Goal: Find specific page/section: Find specific page/section

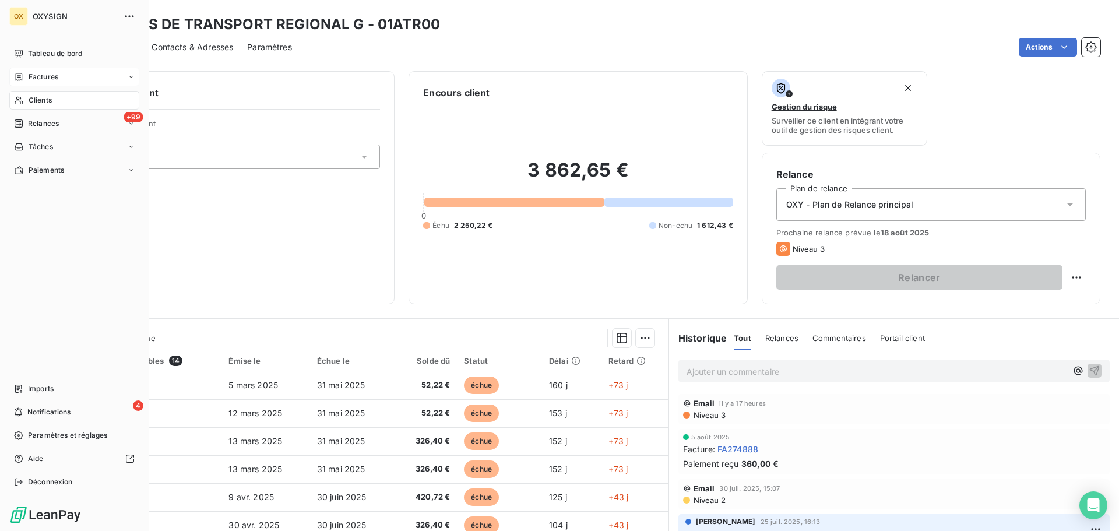
scroll to position [58, 0]
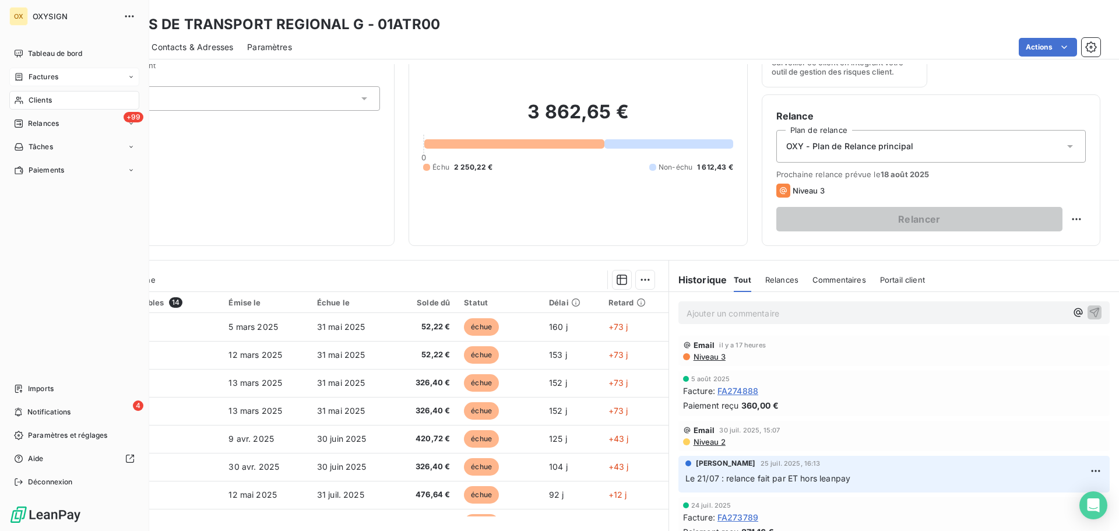
click at [40, 75] on span "Factures" at bounding box center [44, 77] width 30 height 10
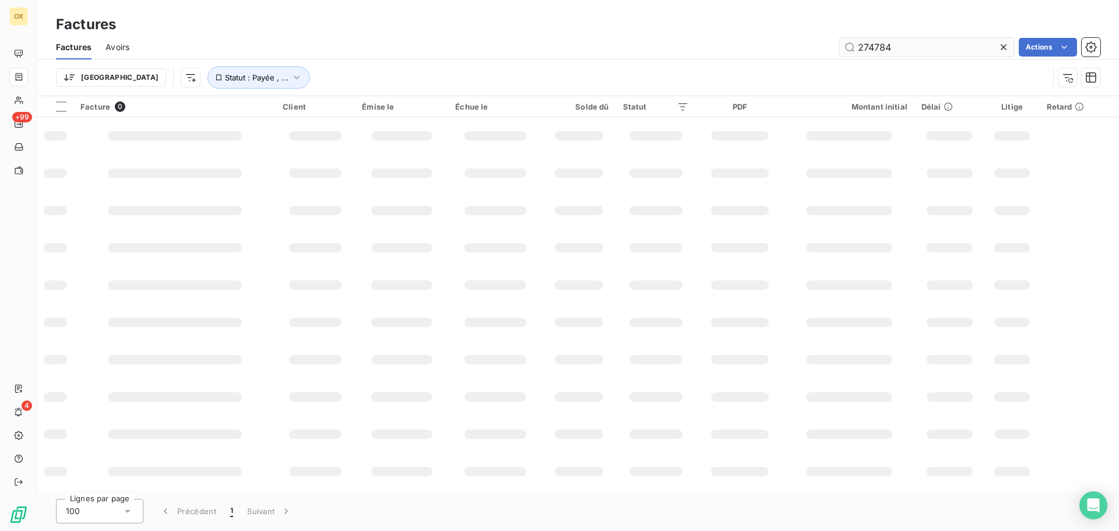
drag, startPoint x: 912, startPoint y: 42, endPoint x: 876, endPoint y: 48, distance: 37.3
click at [876, 48] on input "274784" at bounding box center [926, 47] width 175 height 19
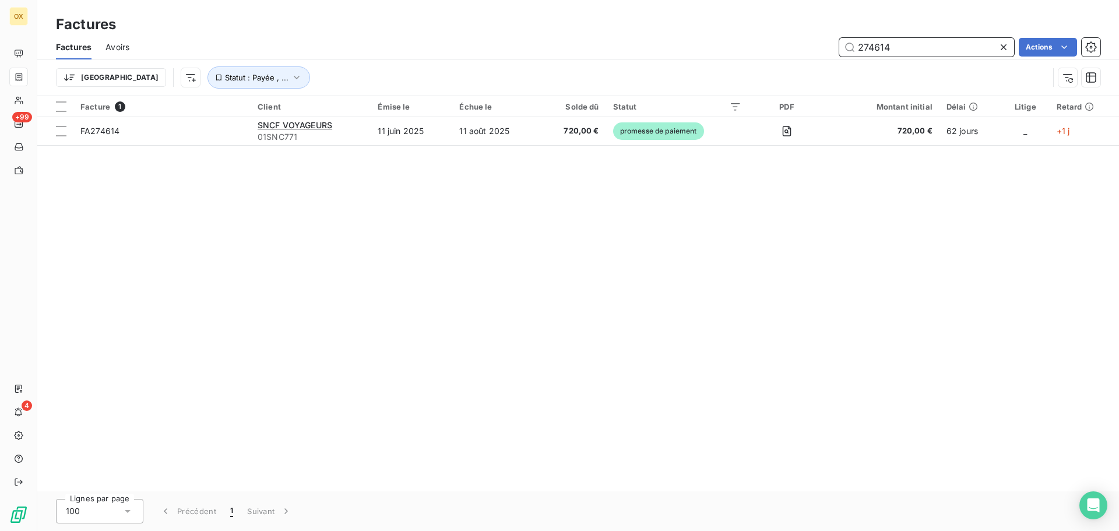
drag, startPoint x: 906, startPoint y: 41, endPoint x: 835, endPoint y: 45, distance: 70.6
click at [835, 45] on div "274614 Actions" at bounding box center [621, 47] width 957 height 19
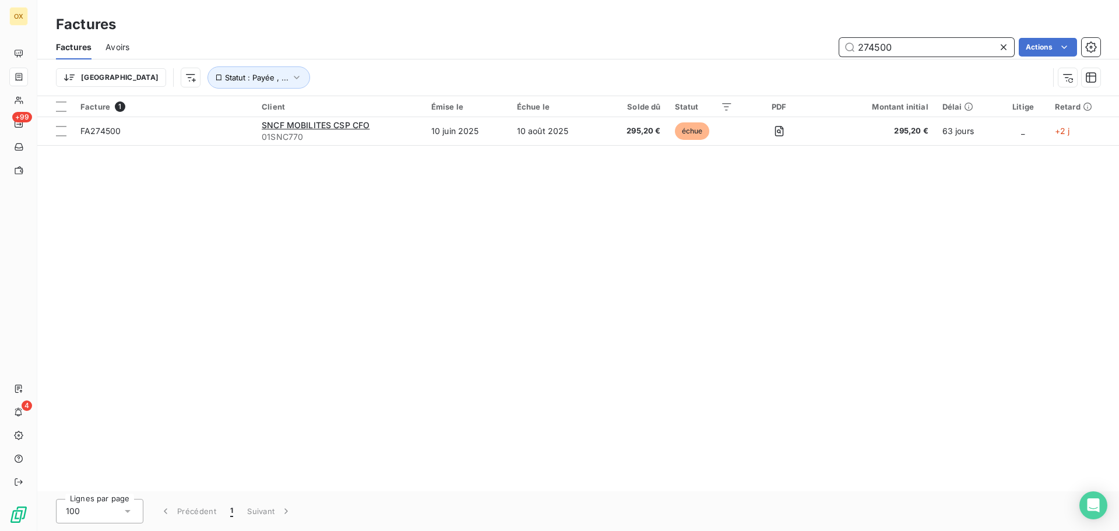
drag, startPoint x: 899, startPoint y: 54, endPoint x: 876, endPoint y: 50, distance: 23.7
click at [876, 50] on input "274500" at bounding box center [926, 47] width 175 height 19
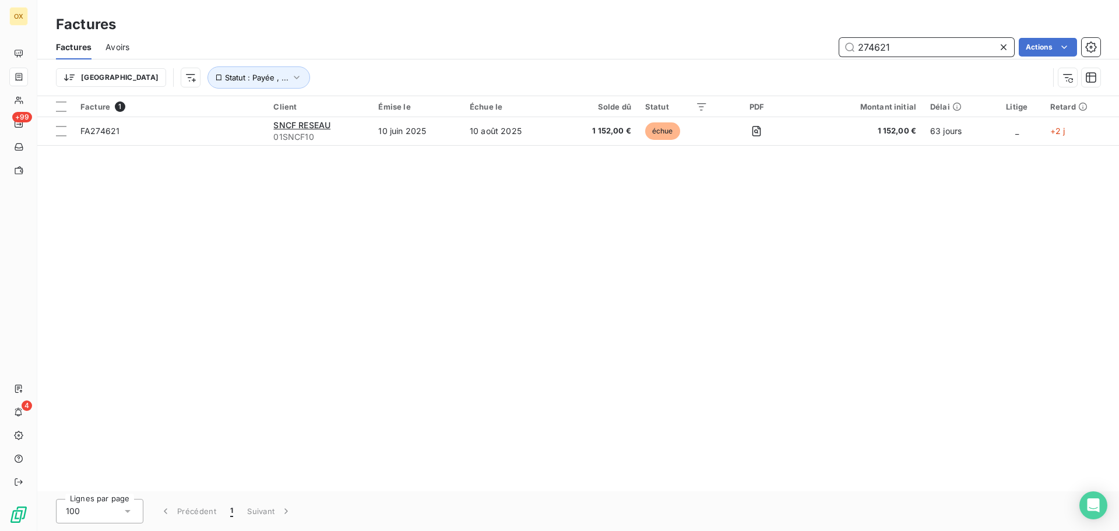
drag, startPoint x: 903, startPoint y: 47, endPoint x: 876, endPoint y: 46, distance: 27.4
click at [876, 46] on input "274621" at bounding box center [926, 47] width 175 height 19
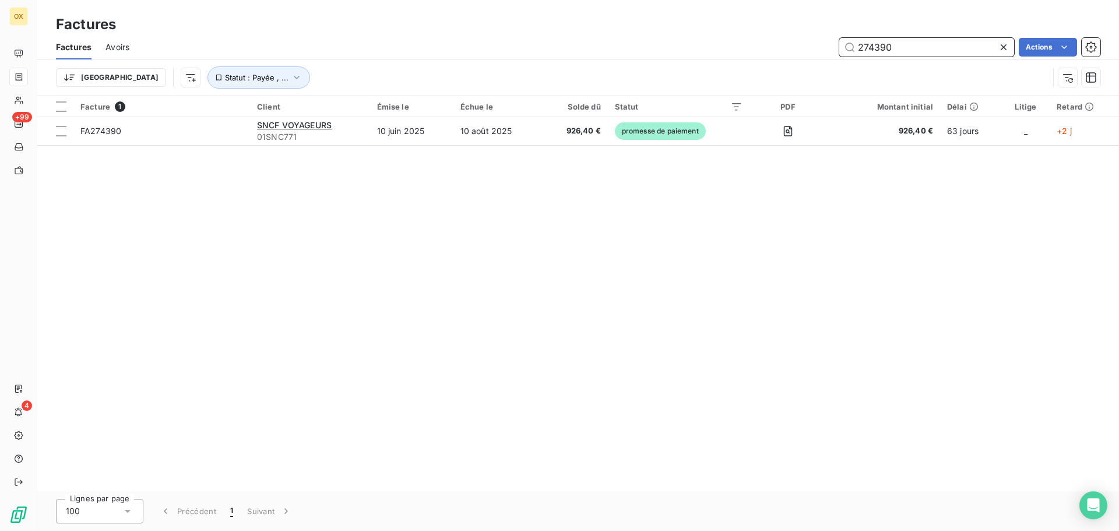
type input "274390"
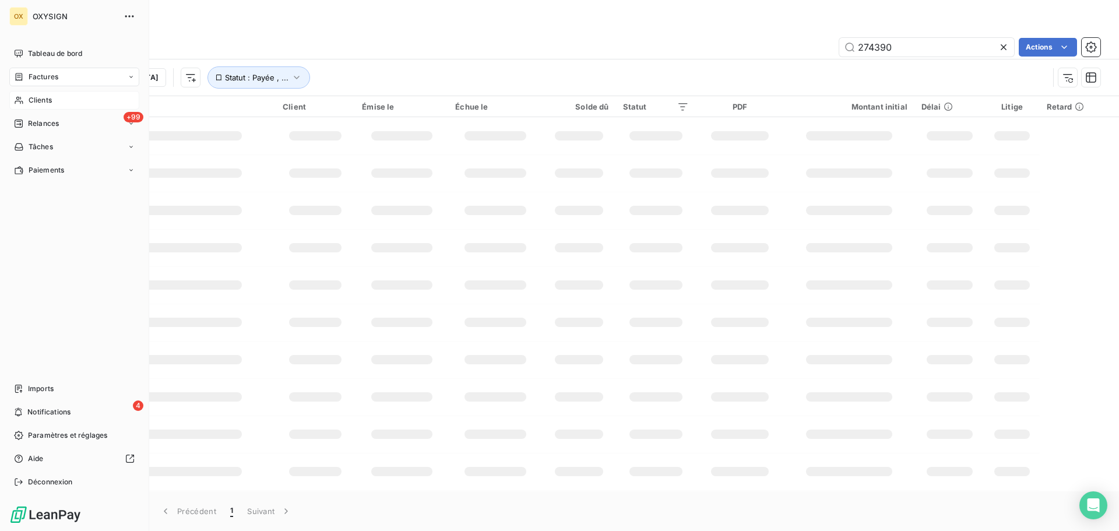
click at [34, 96] on span "Clients" at bounding box center [40, 100] width 23 height 10
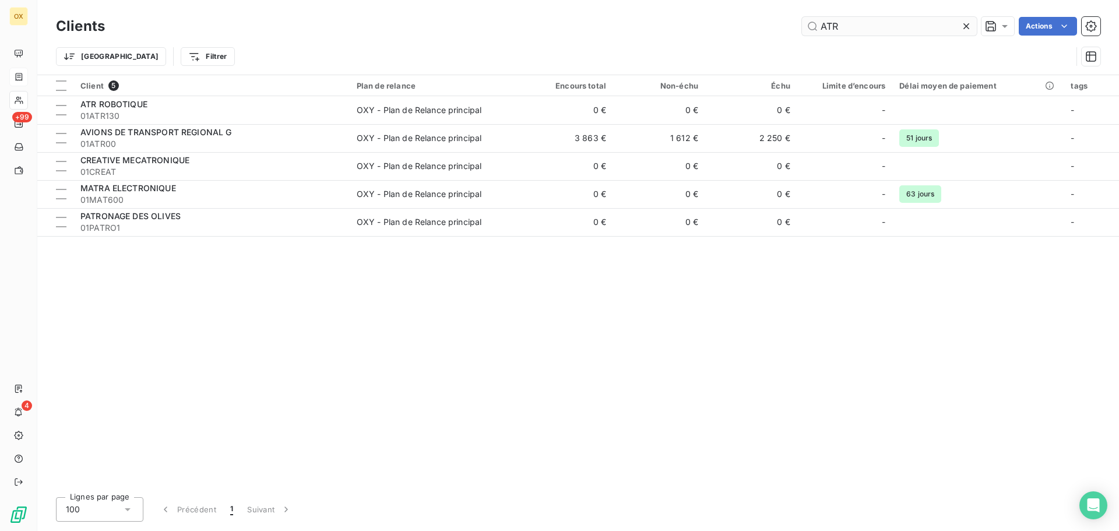
drag, startPoint x: 867, startPoint y: 33, endPoint x: 801, endPoint y: 23, distance: 66.5
click at [802, 23] on input "ATR" at bounding box center [889, 26] width 175 height 19
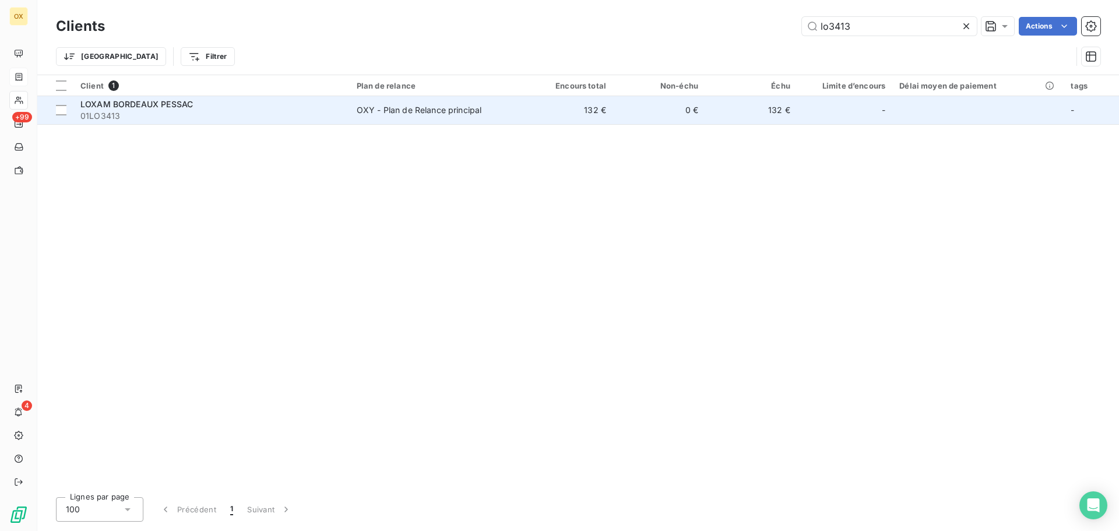
type input "lo3413"
click at [185, 107] on span "LOXAM BORDEAUX PESSAC" at bounding box center [136, 104] width 113 height 10
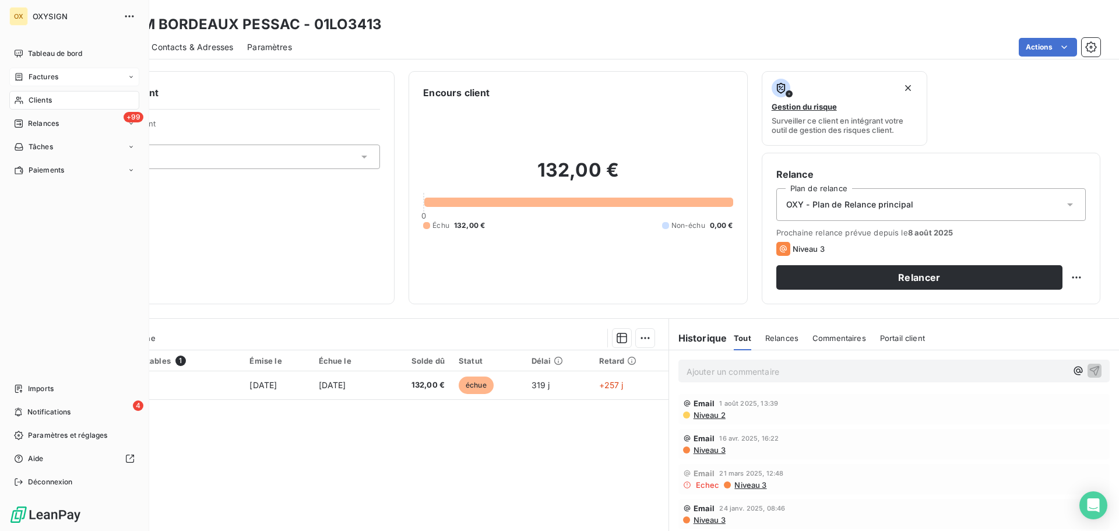
click at [50, 97] on span "Clients" at bounding box center [40, 100] width 23 height 10
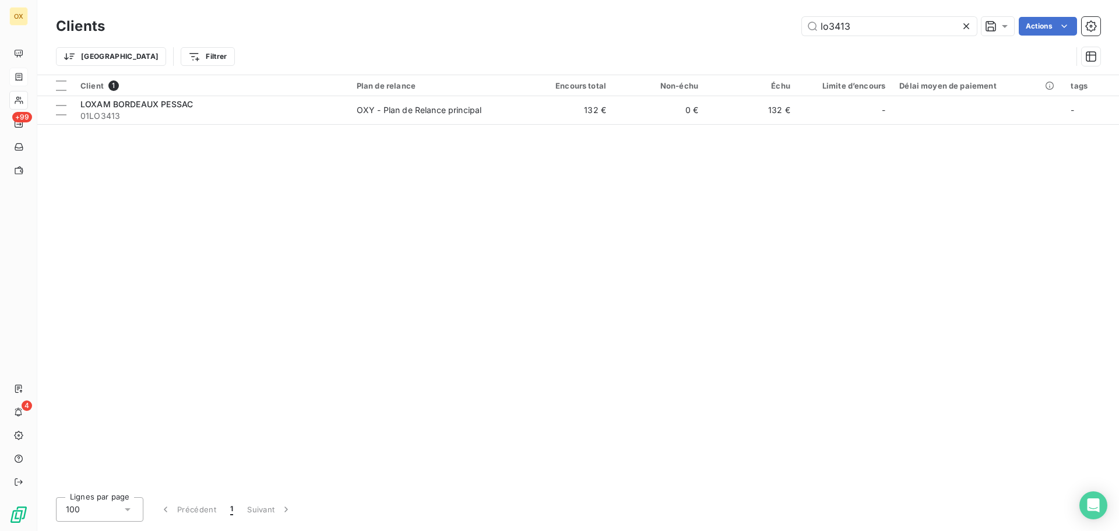
drag, startPoint x: 850, startPoint y: 22, endPoint x: 795, endPoint y: 16, distance: 56.3
click at [795, 16] on div "Clients lo3413 Actions" at bounding box center [578, 26] width 1045 height 24
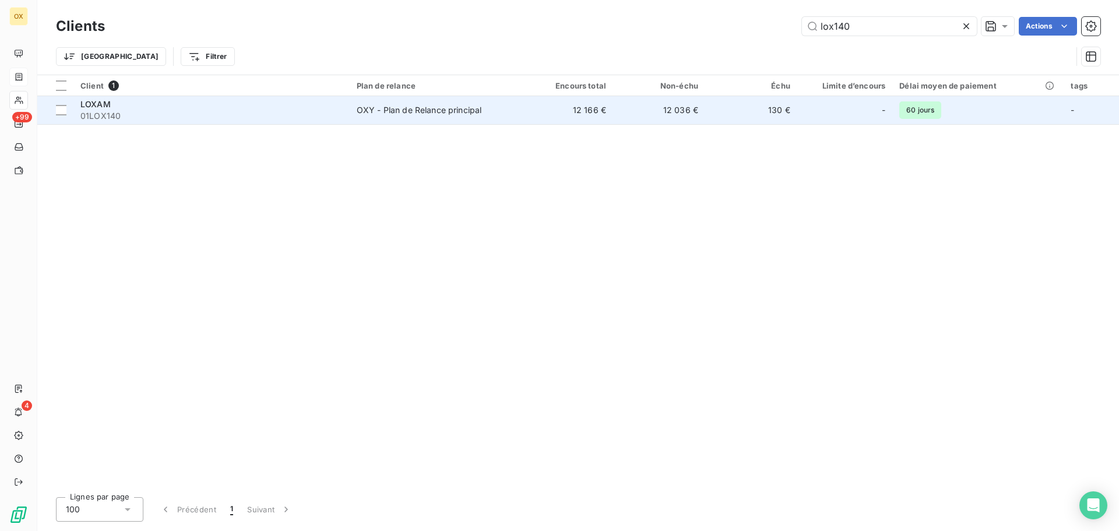
type input "lox140"
click at [187, 107] on div "LOXAM" at bounding box center [211, 105] width 262 height 12
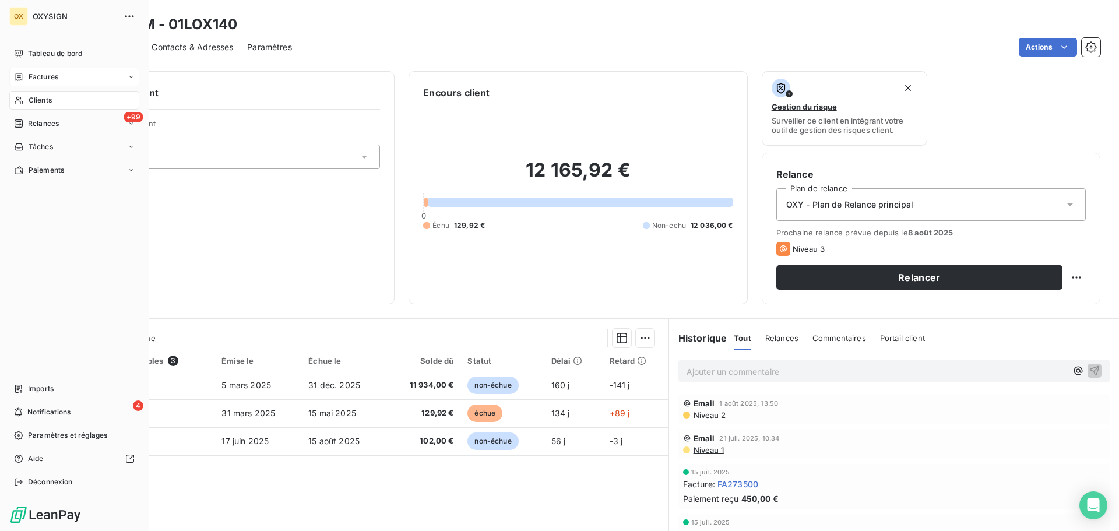
click at [47, 100] on span "Clients" at bounding box center [40, 100] width 23 height 10
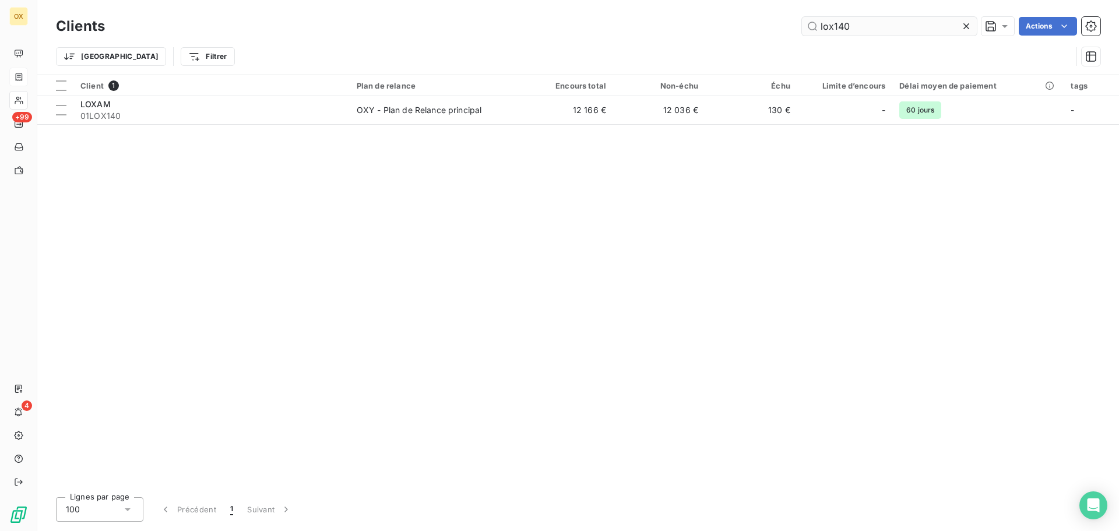
drag, startPoint x: 860, startPoint y: 25, endPoint x: 807, endPoint y: 25, distance: 52.5
click at [808, 26] on input "lox140" at bounding box center [889, 26] width 175 height 19
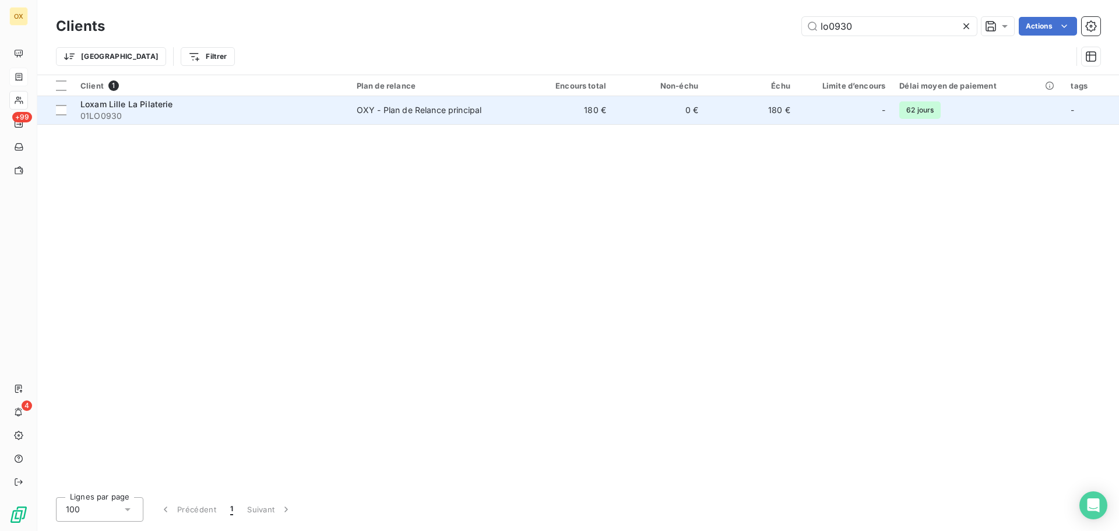
type input "lo0930"
click at [163, 103] on span "Loxam Lille La Pilaterie" at bounding box center [126, 104] width 93 height 10
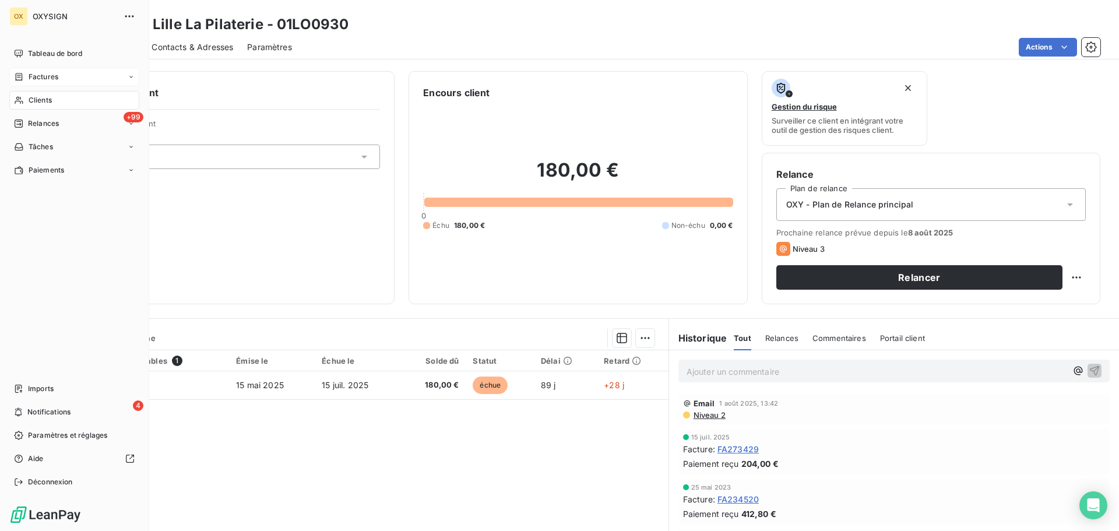
click at [54, 75] on span "Factures" at bounding box center [44, 77] width 30 height 10
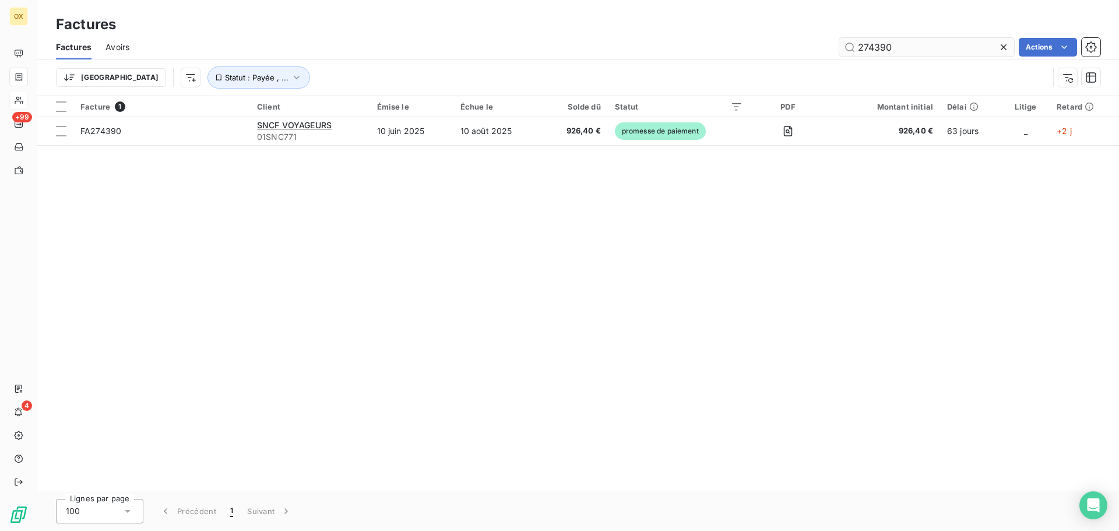
drag, startPoint x: 896, startPoint y: 42, endPoint x: 845, endPoint y: 43, distance: 50.7
click at [846, 43] on input "274390" at bounding box center [926, 47] width 175 height 19
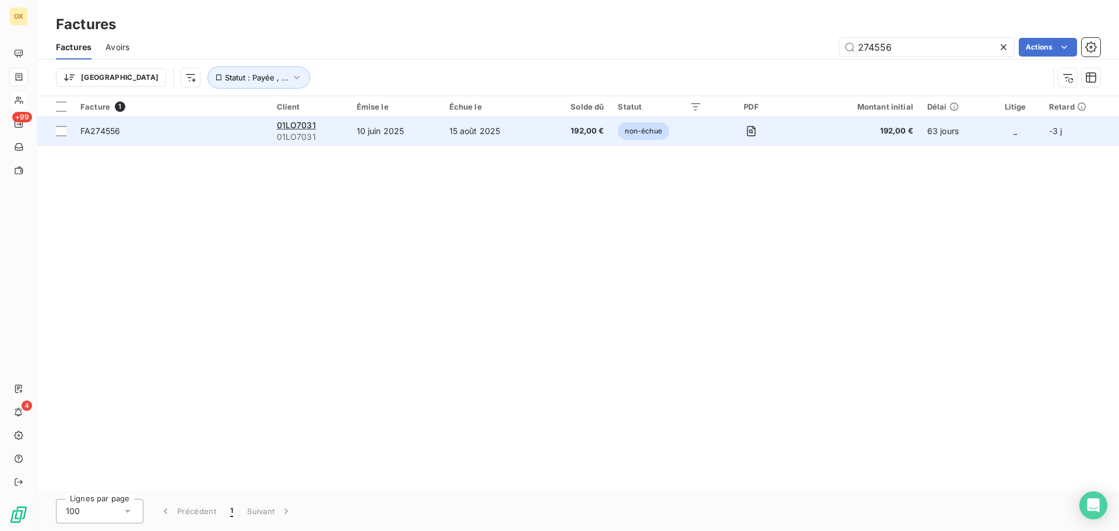
type input "274556"
click at [229, 124] on td "FA274556" at bounding box center [171, 131] width 196 height 28
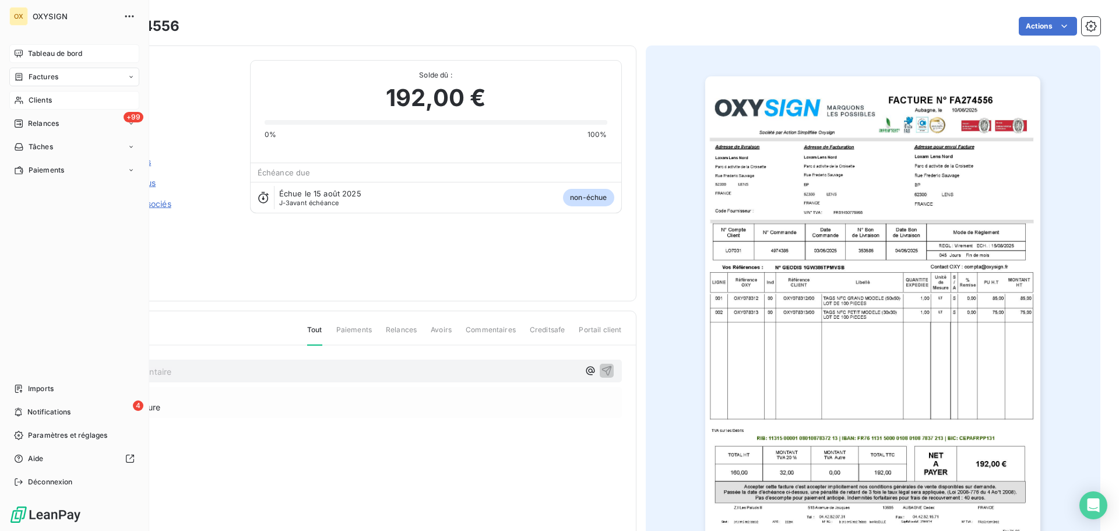
click at [33, 51] on span "Tableau de bord" at bounding box center [55, 53] width 54 height 10
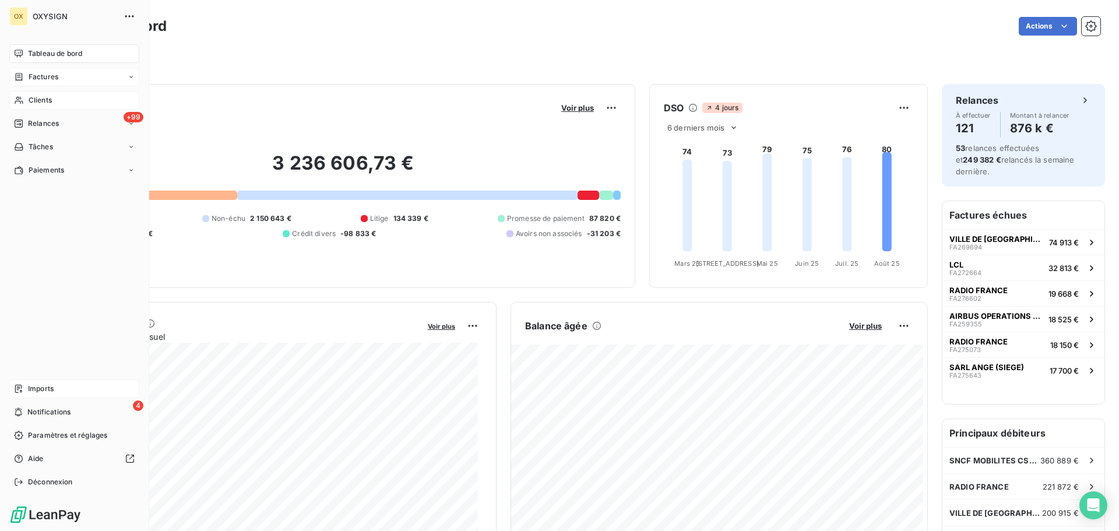
click at [55, 385] on div "Imports" at bounding box center [74, 388] width 130 height 19
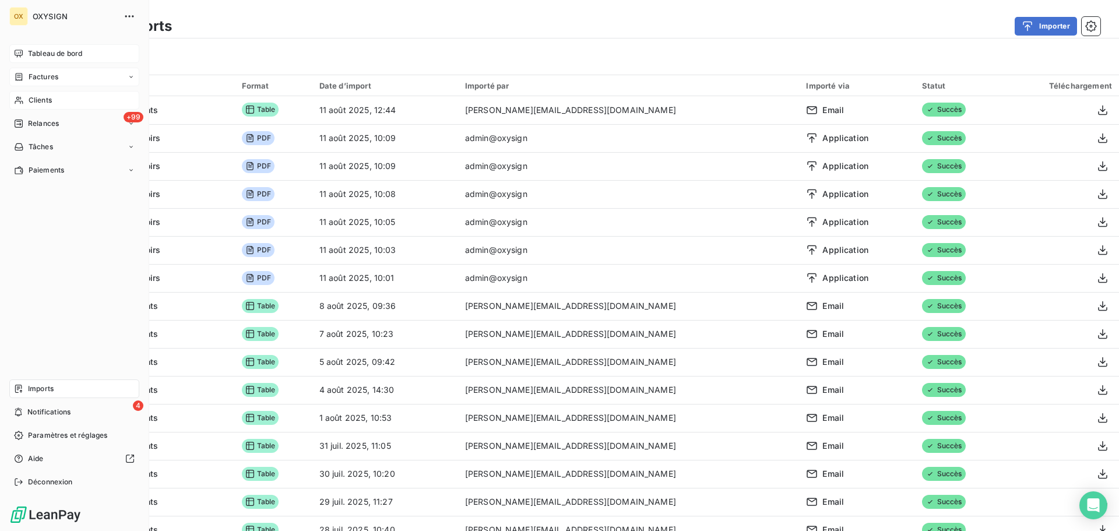
click at [31, 51] on span "Tableau de bord" at bounding box center [55, 53] width 54 height 10
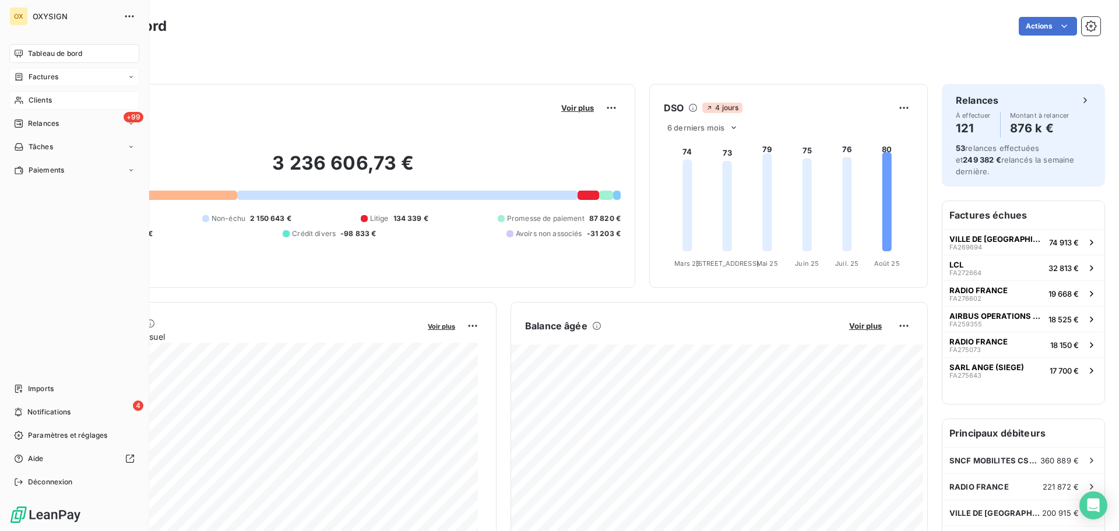
click at [48, 390] on span "Imports" at bounding box center [41, 389] width 26 height 10
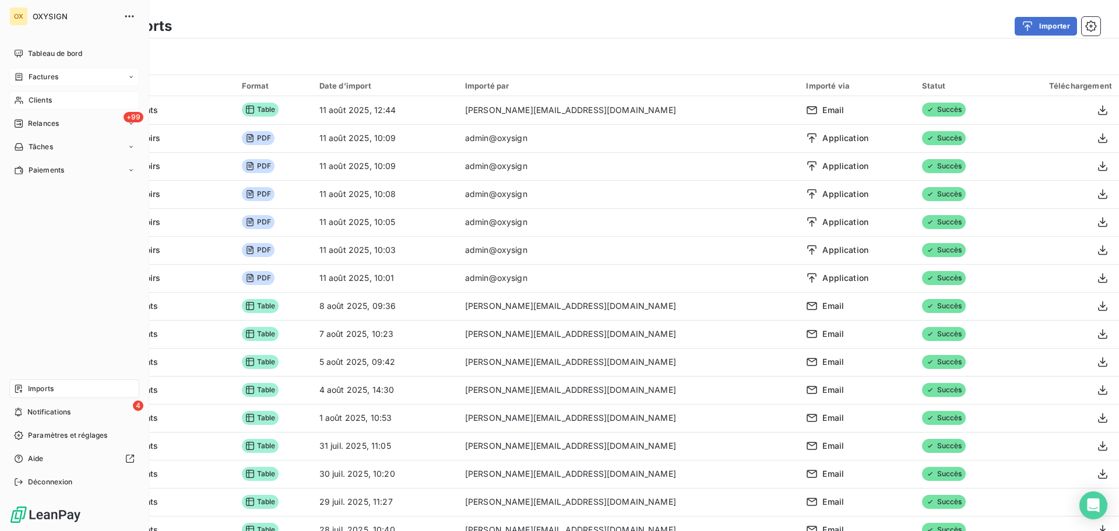
drag, startPoint x: 46, startPoint y: 48, endPoint x: 77, endPoint y: 40, distance: 32.0
click at [46, 49] on div "Tableau de bord" at bounding box center [74, 53] width 130 height 19
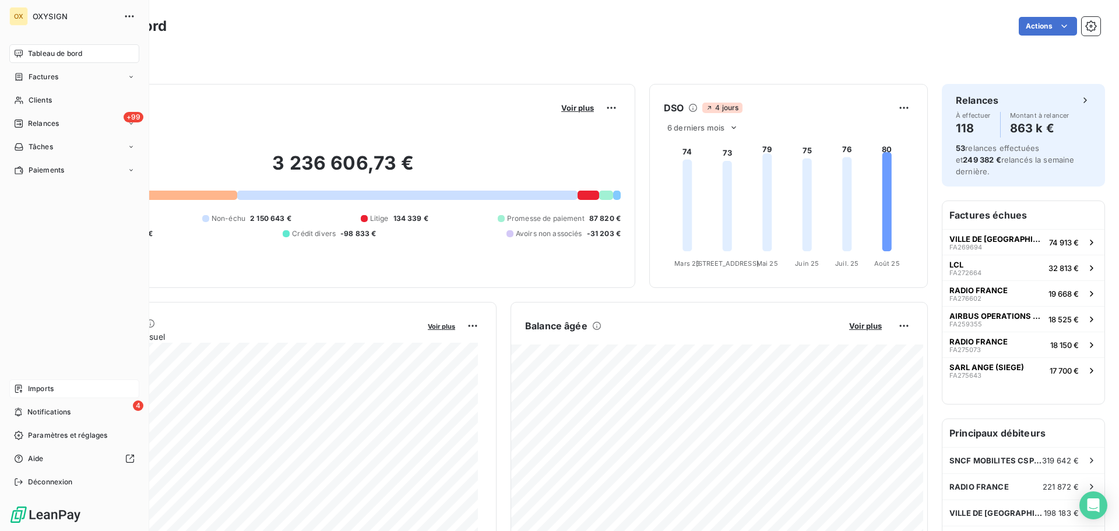
click at [35, 386] on span "Imports" at bounding box center [41, 389] width 26 height 10
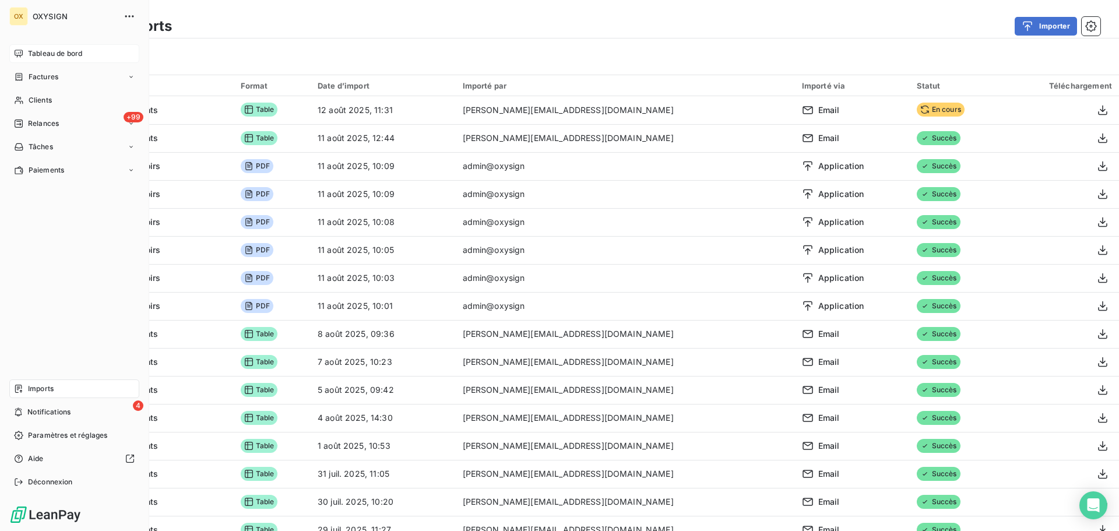
drag, startPoint x: 34, startPoint y: 50, endPoint x: 60, endPoint y: 52, distance: 26.3
click at [34, 49] on span "Tableau de bord" at bounding box center [55, 53] width 54 height 10
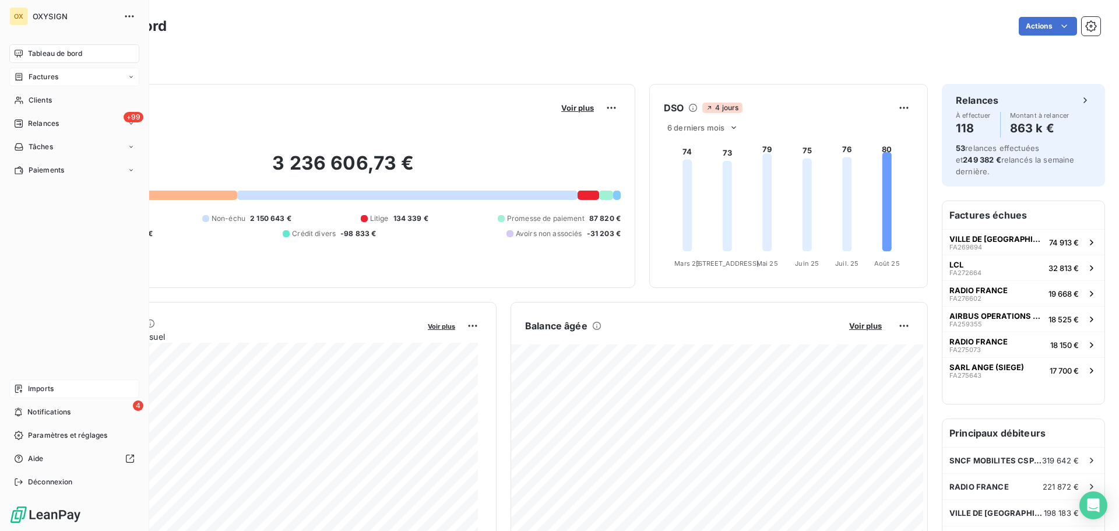
click at [45, 76] on span "Factures" at bounding box center [44, 77] width 30 height 10
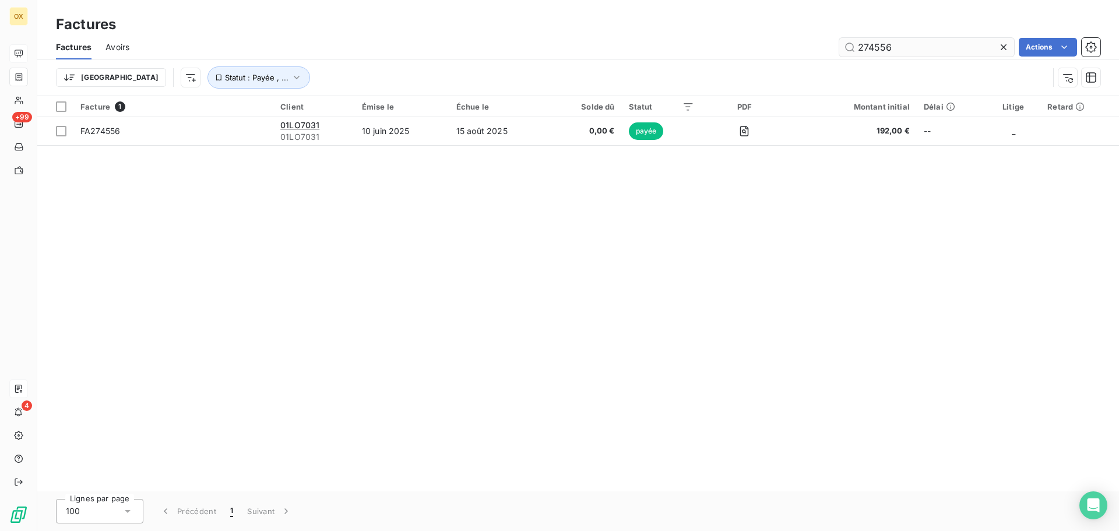
drag, startPoint x: 898, startPoint y: 52, endPoint x: 851, endPoint y: 45, distance: 47.6
click at [852, 45] on input "274556" at bounding box center [926, 47] width 175 height 19
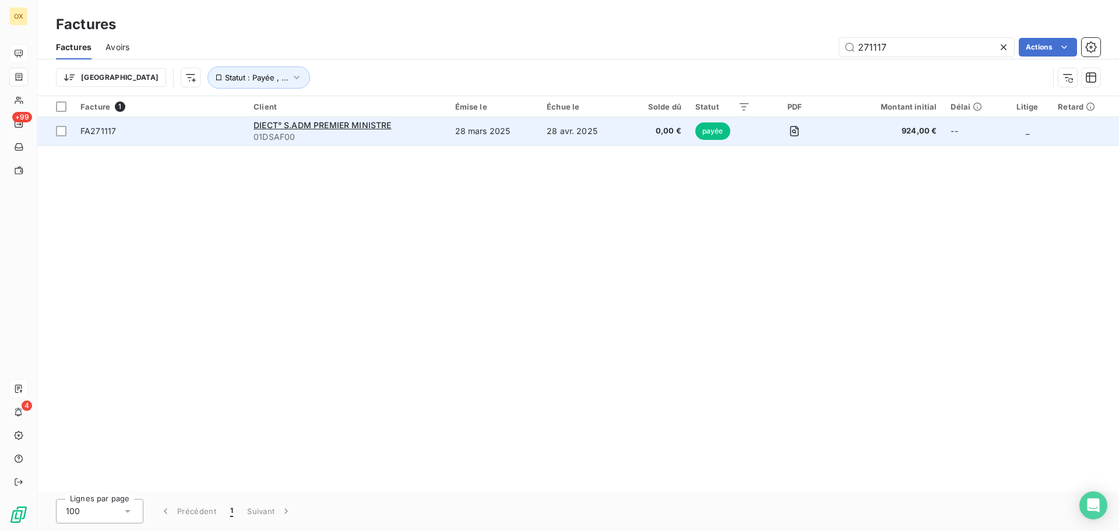
type input "271117"
click at [133, 132] on span "FA271117" at bounding box center [159, 131] width 159 height 12
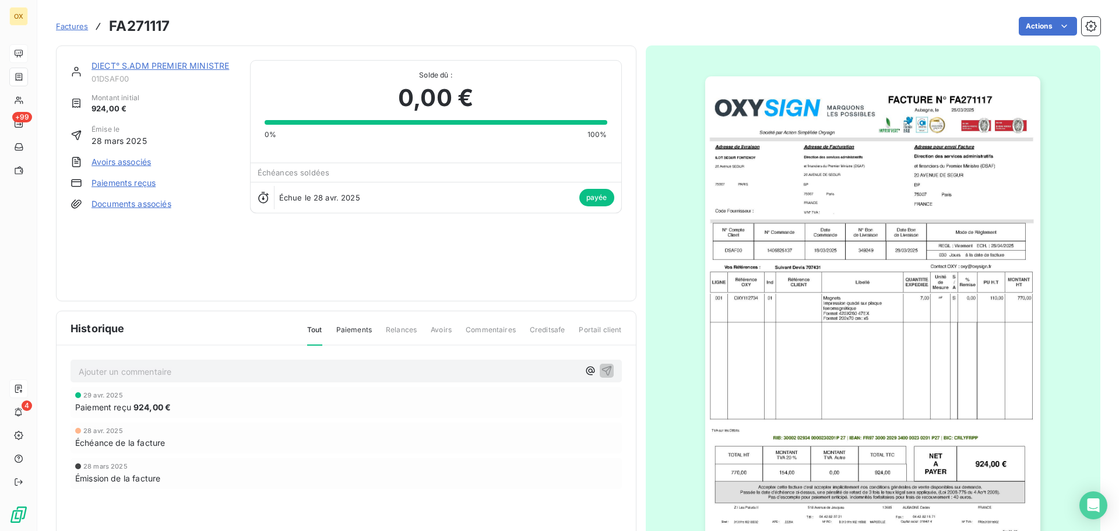
click at [856, 268] on img "button" at bounding box center [872, 313] width 335 height 474
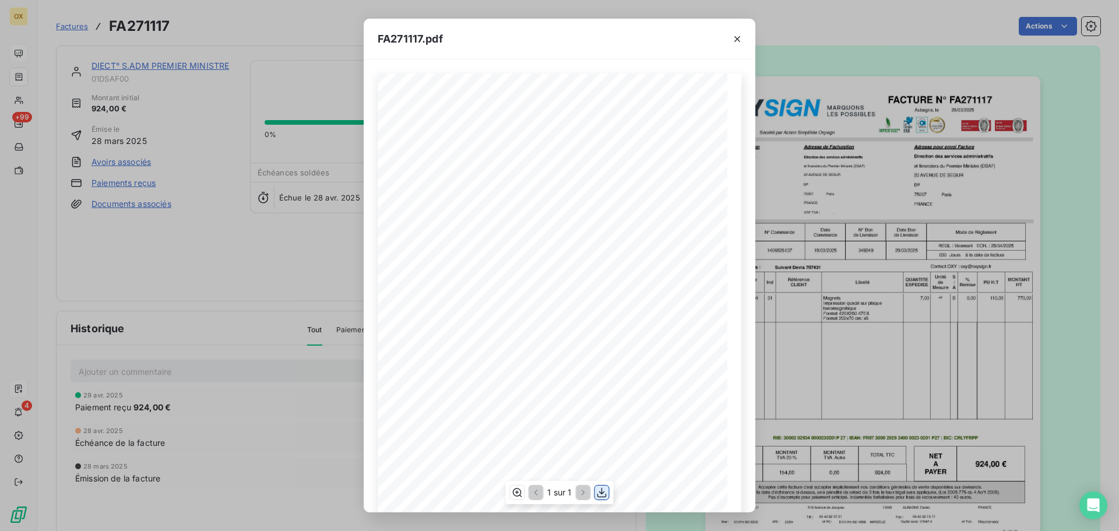
click at [600, 493] on icon "button" at bounding box center [601, 493] width 9 height 10
drag, startPoint x: 739, startPoint y: 36, endPoint x: 760, endPoint y: 446, distance: 410.9
click at [739, 35] on icon "button" at bounding box center [738, 39] width 12 height 12
